Goal: Information Seeking & Learning: Understand process/instructions

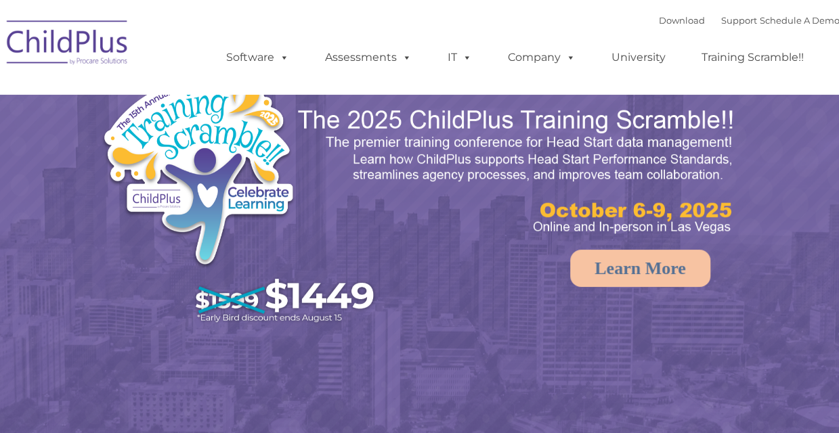
select select "MEDIUM"
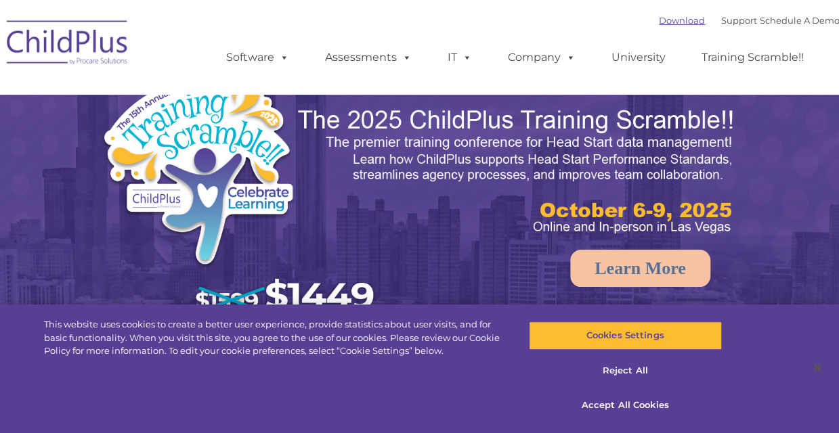
select select "MEDIUM"
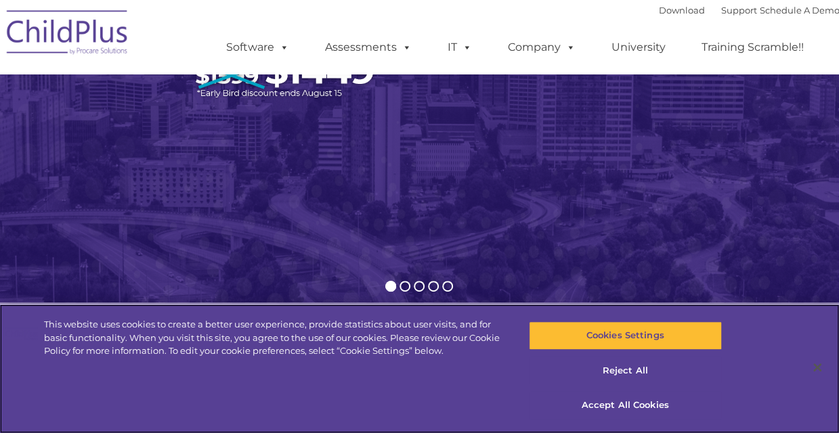
scroll to position [227, 0]
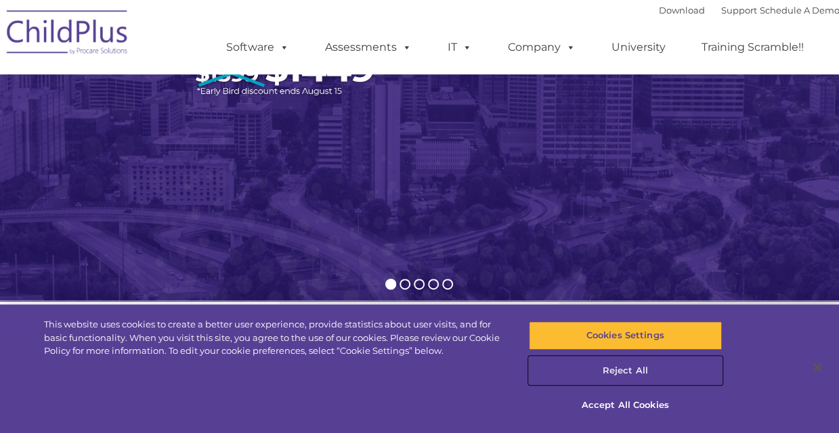
click at [640, 368] on button "Reject All" at bounding box center [625, 371] width 193 height 28
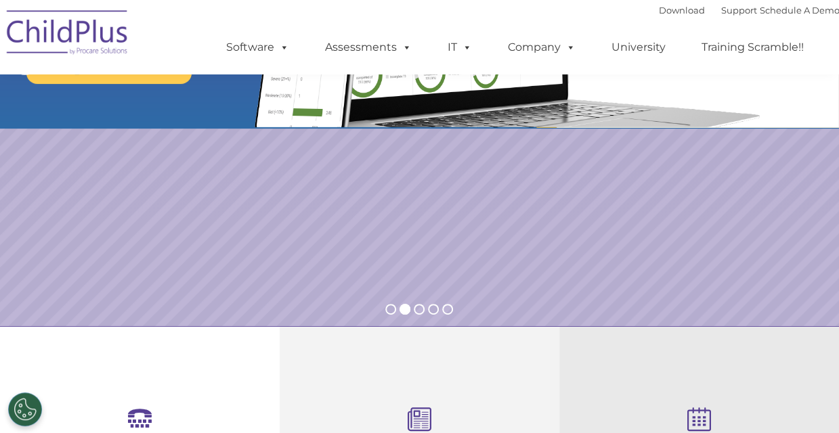
scroll to position [0, 0]
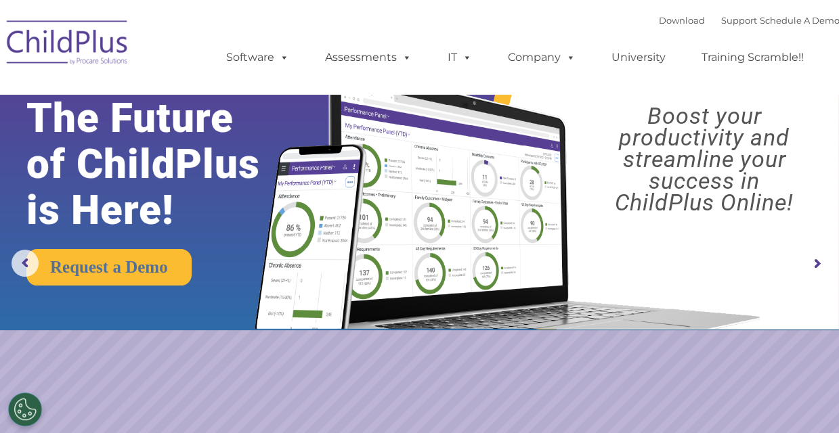
click at [88, 41] on img at bounding box center [67, 45] width 135 height 68
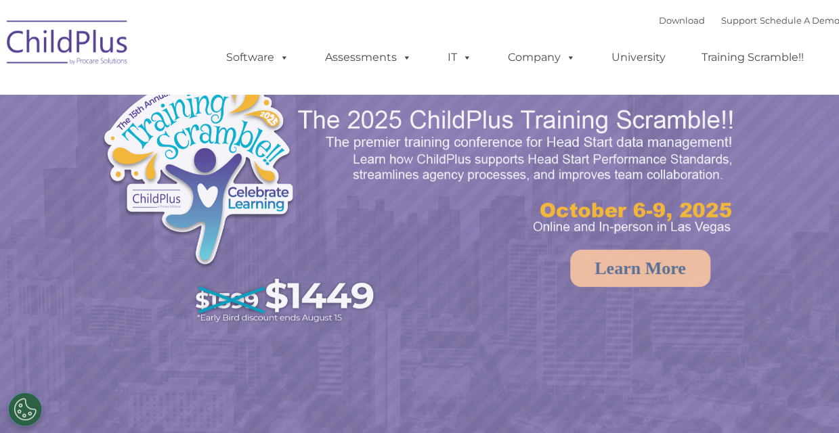
select select "MEDIUM"
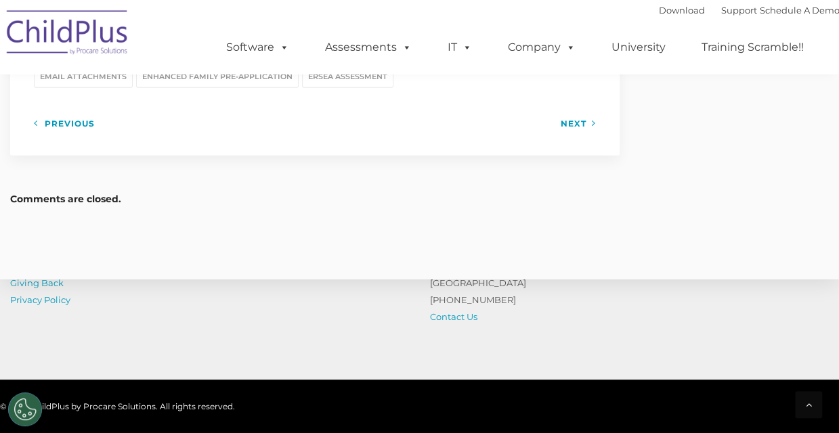
scroll to position [2062, 0]
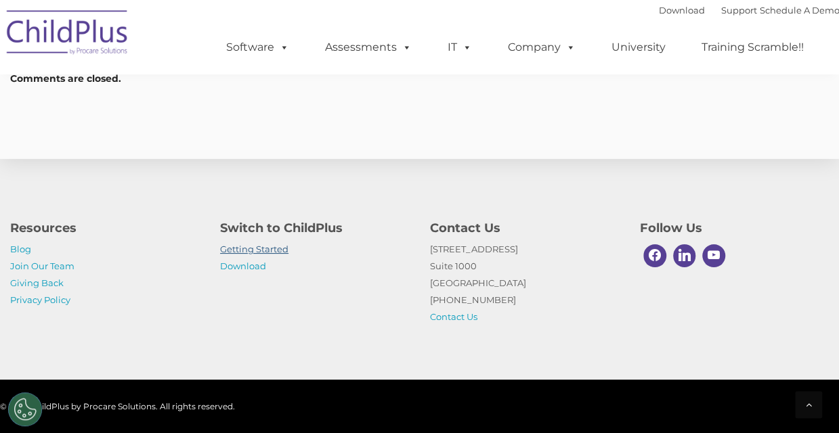
click at [263, 246] on link "Getting Started" at bounding box center [254, 249] width 68 height 11
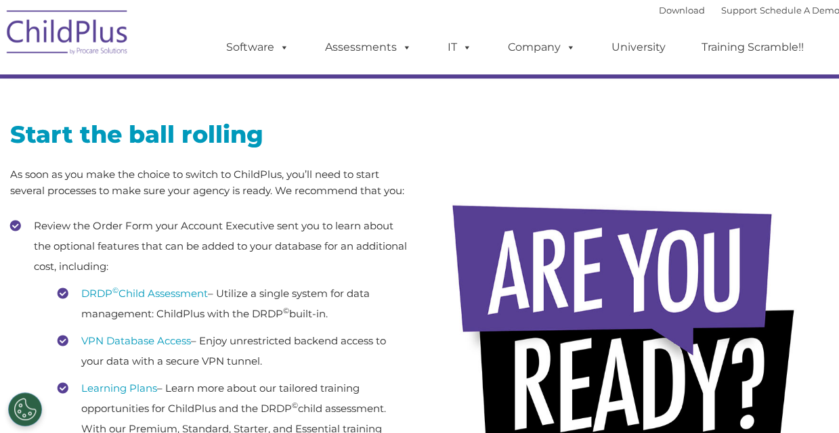
scroll to position [156, 0]
